Goal: Find specific page/section: Find specific page/section

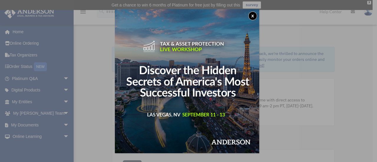
click at [253, 17] on button "x" at bounding box center [252, 15] width 9 height 9
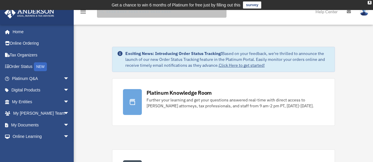
click at [119, 14] on input "search" at bounding box center [161, 12] width 129 height 12
type input "***"
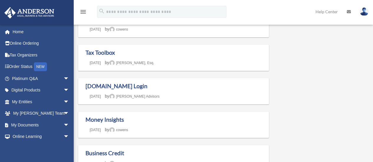
scroll to position [137, 0]
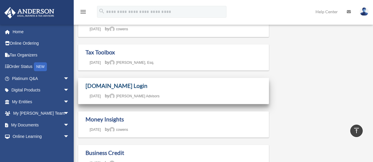
click at [96, 85] on link "[DOMAIN_NAME] Login" at bounding box center [116, 85] width 62 height 7
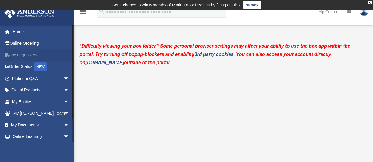
click at [27, 54] on link "Tax Organizers" at bounding box center [41, 55] width 74 height 12
